Goal: Information Seeking & Learning: Learn about a topic

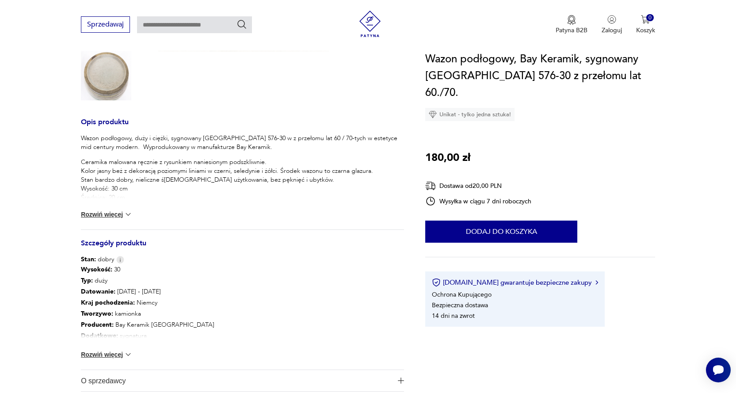
click at [105, 218] on div "Wazon podłogowy, duży i ciężki, sygnowany [GEOGRAPHIC_DATA] 576-30 w z przełomu…" at bounding box center [242, 182] width 323 height 96
click at [103, 218] on button "Rozwiń więcej" at bounding box center [106, 214] width 51 height 9
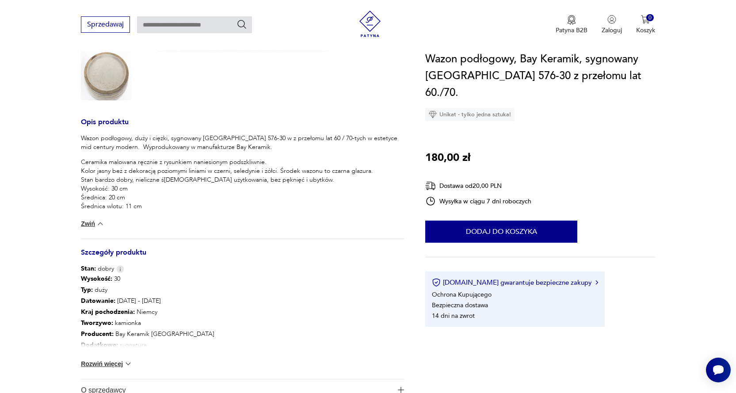
click at [127, 363] on img at bounding box center [128, 364] width 9 height 9
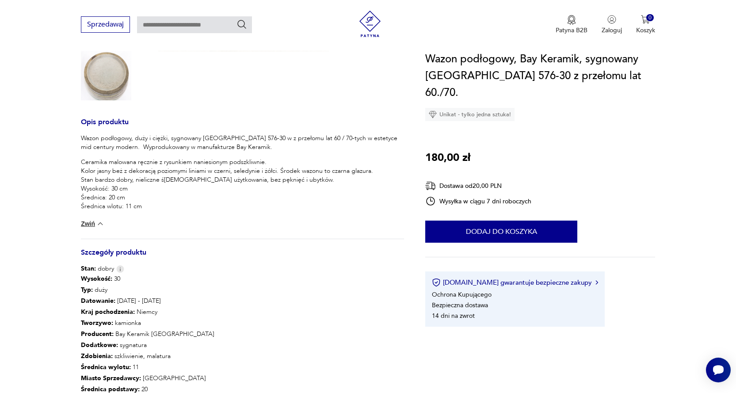
scroll to position [354, 0]
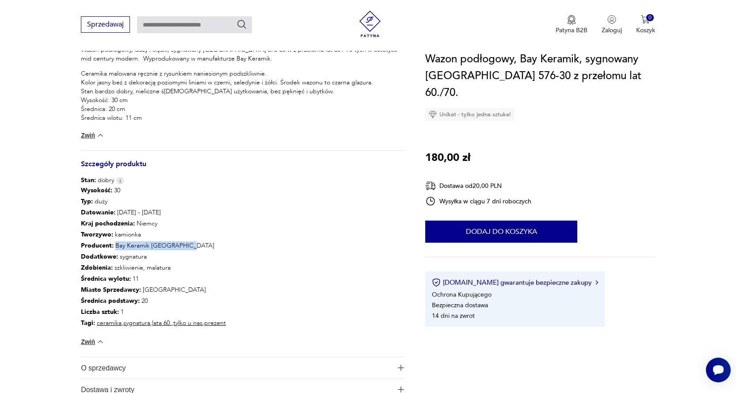
drag, startPoint x: 113, startPoint y: 243, endPoint x: 191, endPoint y: 247, distance: 77.5
click at [193, 243] on p "Producent : Bay Keramik [GEOGRAPHIC_DATA]" at bounding box center [153, 245] width 145 height 11
click at [191, 249] on p "Producent : Bay Keramik [GEOGRAPHIC_DATA]" at bounding box center [153, 245] width 145 height 11
